Goal: Information Seeking & Learning: Learn about a topic

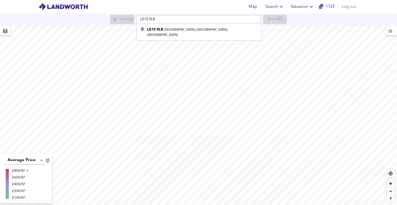
click at [205, 21] on input "LE15 9LR" at bounding box center [198, 19] width 125 height 9
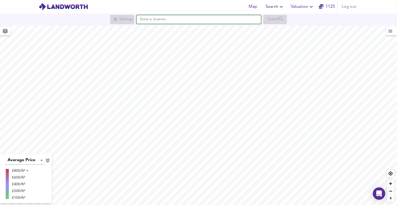
click at [208, 20] on input "text" at bounding box center [198, 19] width 125 height 9
paste input "[STREET_ADDRESS]"
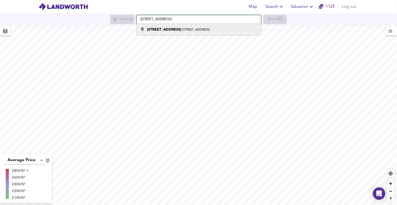
type input "[STREET_ADDRESS]"
click at [200, 31] on small "[STREET_ADDRESS]" at bounding box center [195, 29] width 27 height 3
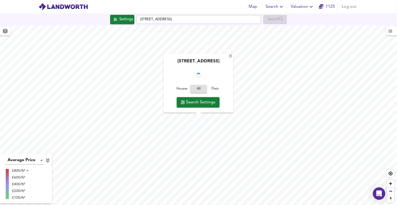
checkbox input "false"
checkbox input "true"
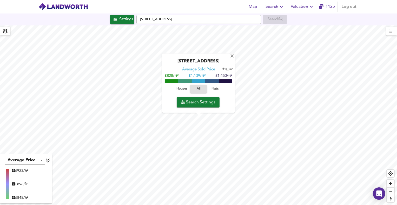
click at [217, 90] on span "Flats" at bounding box center [215, 89] width 14 height 6
click at [198, 86] on span "All" at bounding box center [199, 89] width 14 height 6
click at [215, 89] on span "Flats" at bounding box center [215, 89] width 14 height 6
click at [234, 54] on div "X" at bounding box center [232, 56] width 4 height 5
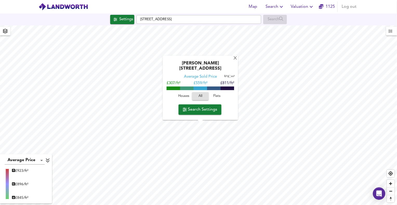
click at [220, 118] on div "X [PERSON_NAME] Close, SW11 2NU Average Sold Price ft² m² £307/ft² £ 559/ft² £8…" at bounding box center [198, 115] width 397 height 180
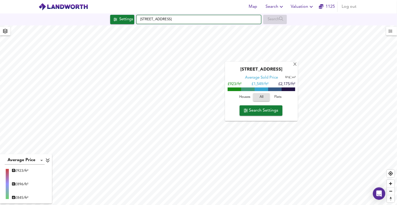
click at [230, 15] on input "[STREET_ADDRESS]" at bounding box center [198, 19] width 125 height 9
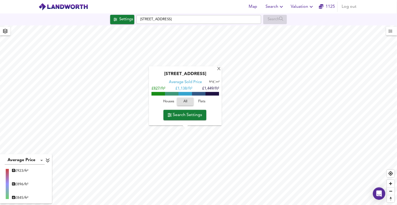
click at [167, 101] on span "Houses" at bounding box center [169, 102] width 14 height 6
